Goal: Find specific page/section

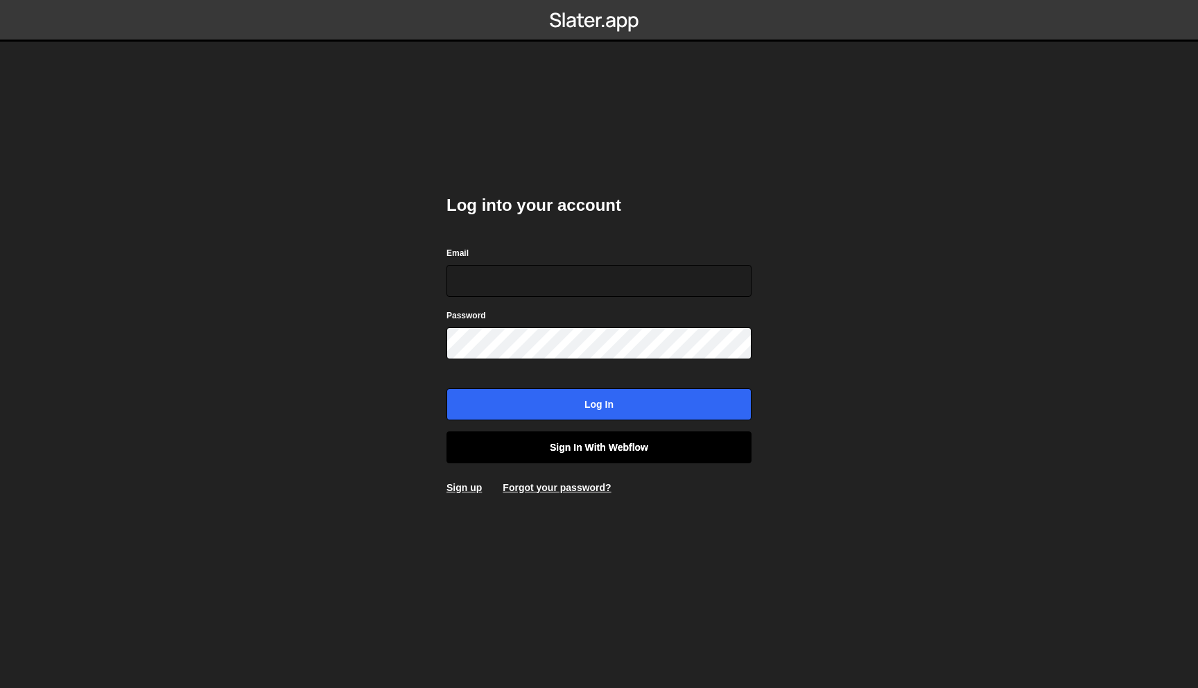
click at [589, 457] on link "Sign in with Webflow" at bounding box center [599, 447] width 305 height 32
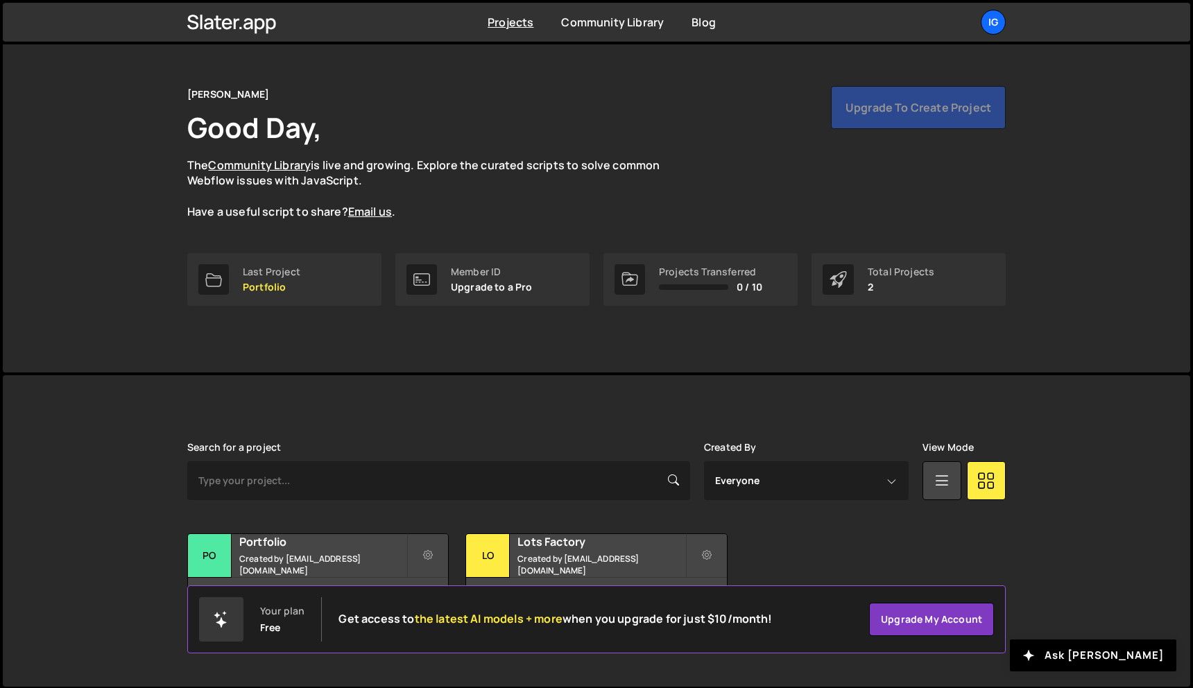
scroll to position [26, 0]
click at [323, 556] on div "Portfolio Created by [EMAIL_ADDRESS][DOMAIN_NAME]" at bounding box center [318, 554] width 260 height 43
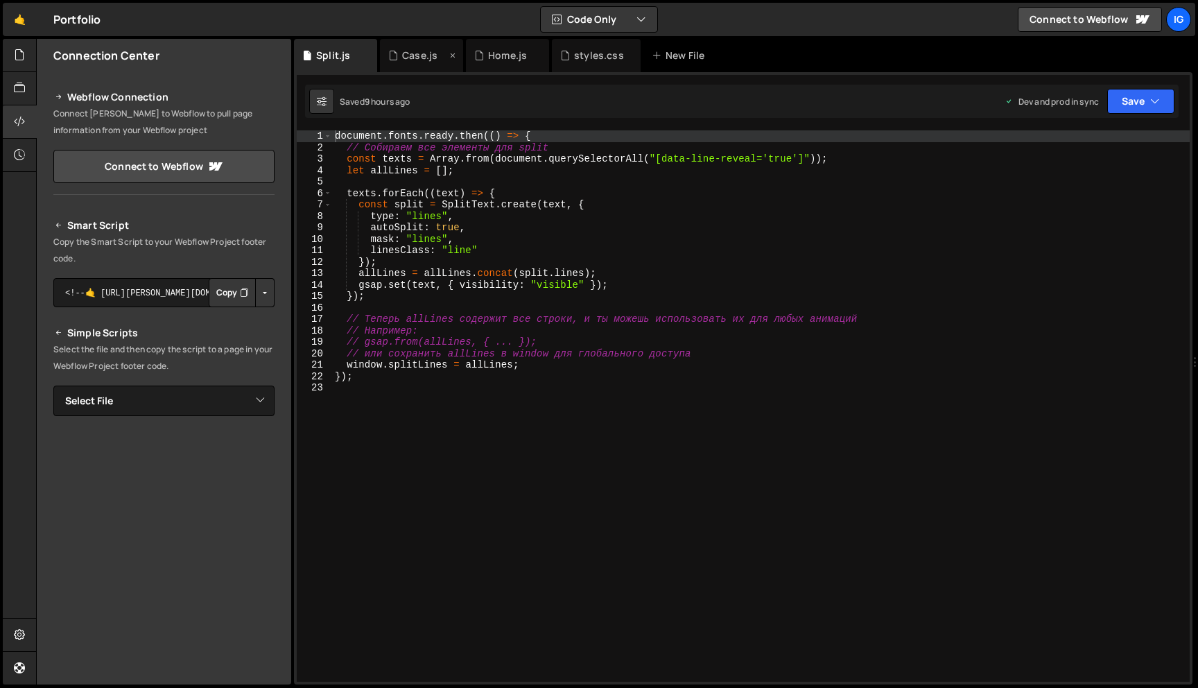
click at [421, 53] on div "Case.js" at bounding box center [419, 56] width 35 height 14
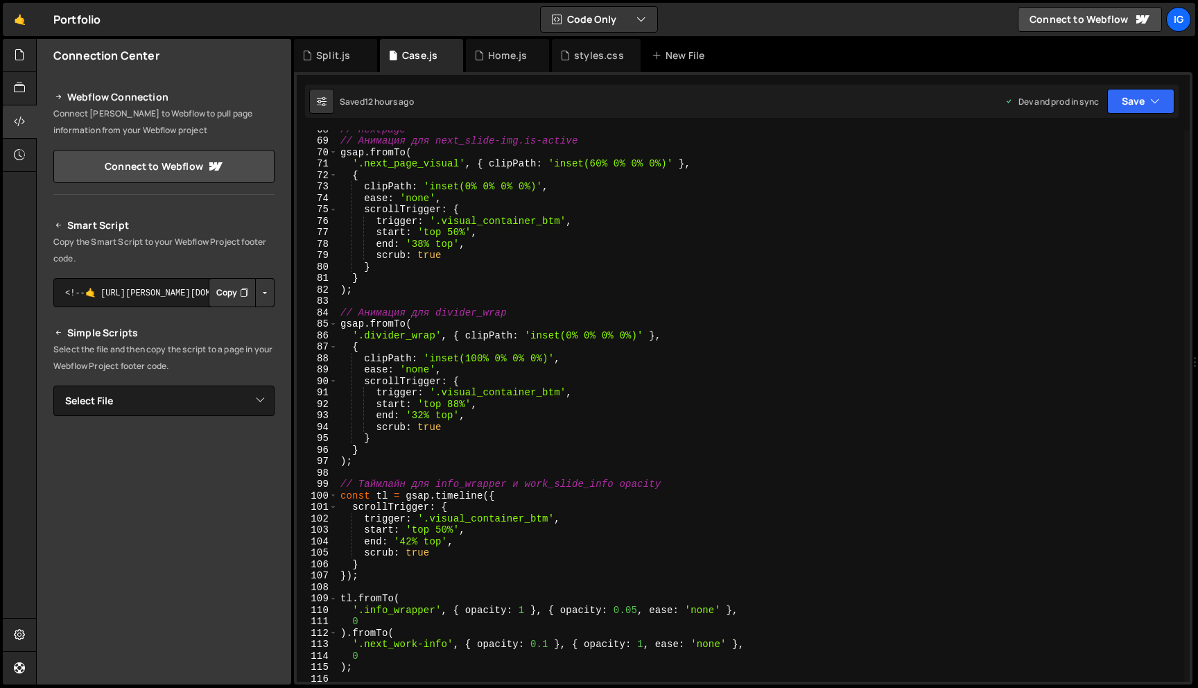
scroll to position [730, 0]
